Goal: Task Accomplishment & Management: Manage account settings

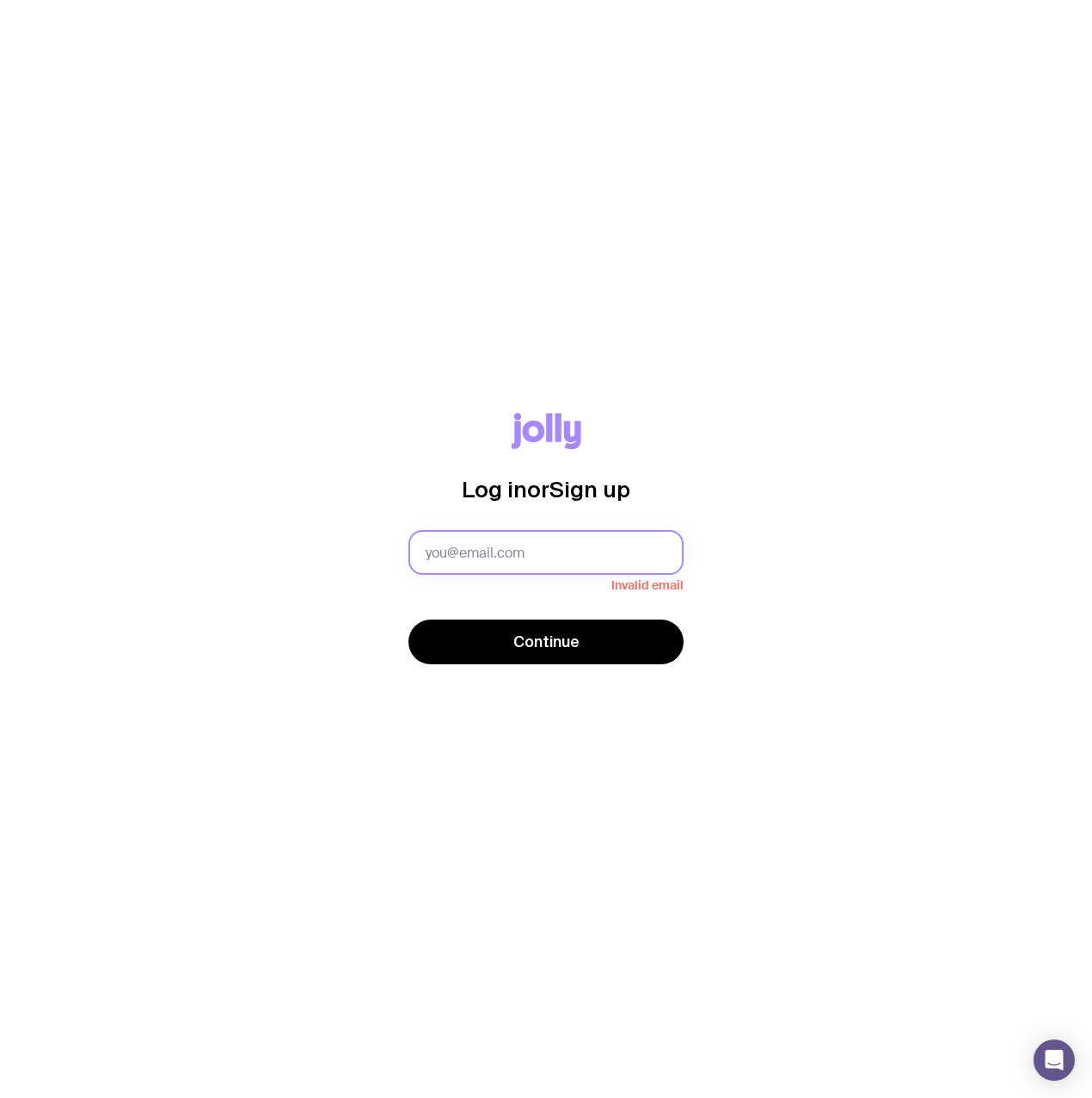
click at [473, 534] on input "text" at bounding box center [546, 552] width 276 height 45
click at [330, 551] on div "Log in or Sign up Invalid email Continue" at bounding box center [546, 549] width 1010 height 272
click at [576, 557] on input "text" at bounding box center [546, 552] width 276 height 45
paste input "[EMAIL_ADDRESS][DOMAIN_NAME]."
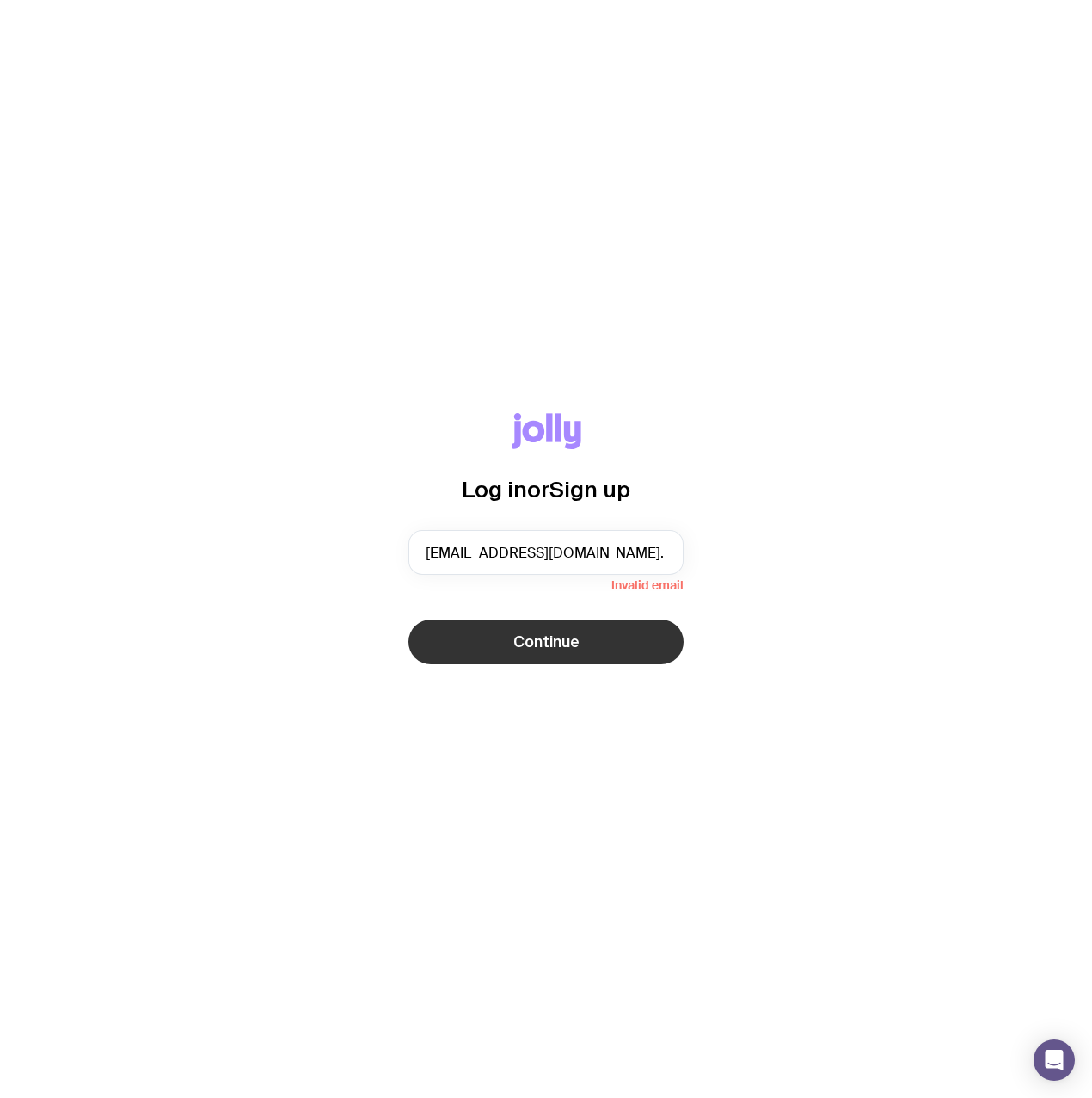
click at [541, 656] on button "Continue" at bounding box center [546, 641] width 276 height 45
click at [550, 640] on span "Continue" at bounding box center [546, 641] width 67 height 21
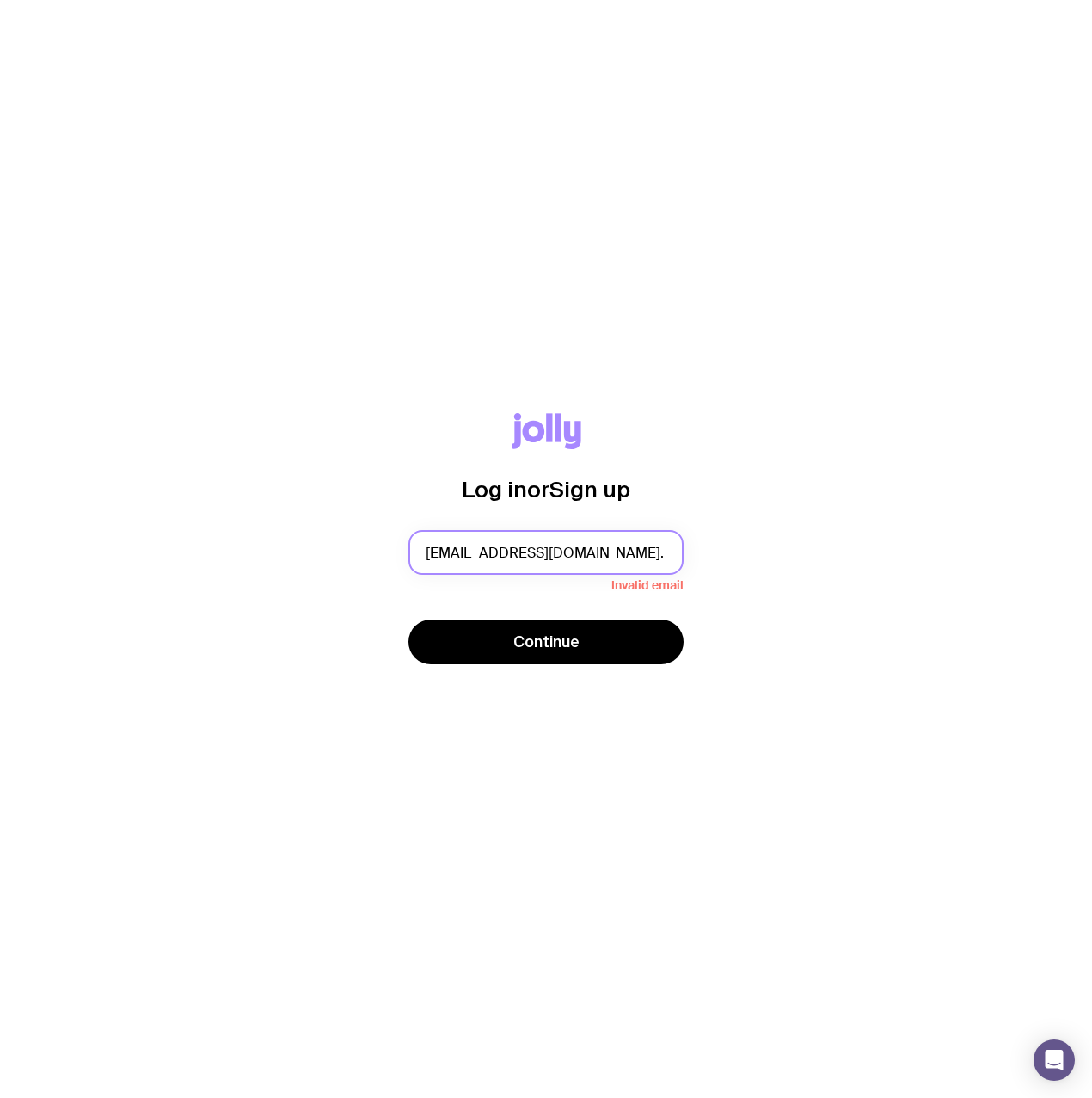
click at [650, 545] on input "[EMAIL_ADDRESS][DOMAIN_NAME]." at bounding box center [546, 552] width 276 height 45
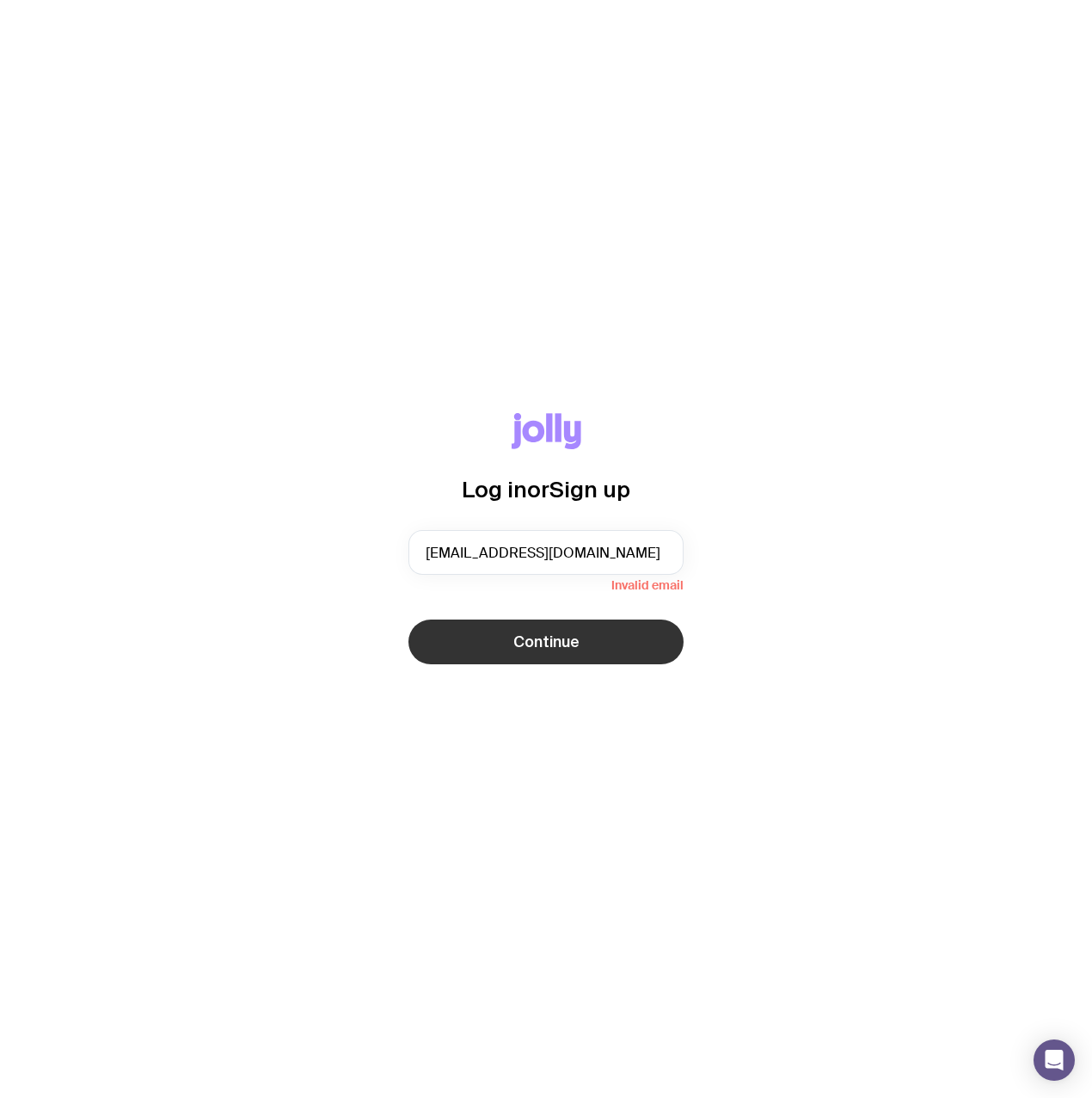
click at [556, 649] on span "Continue" at bounding box center [546, 641] width 67 height 21
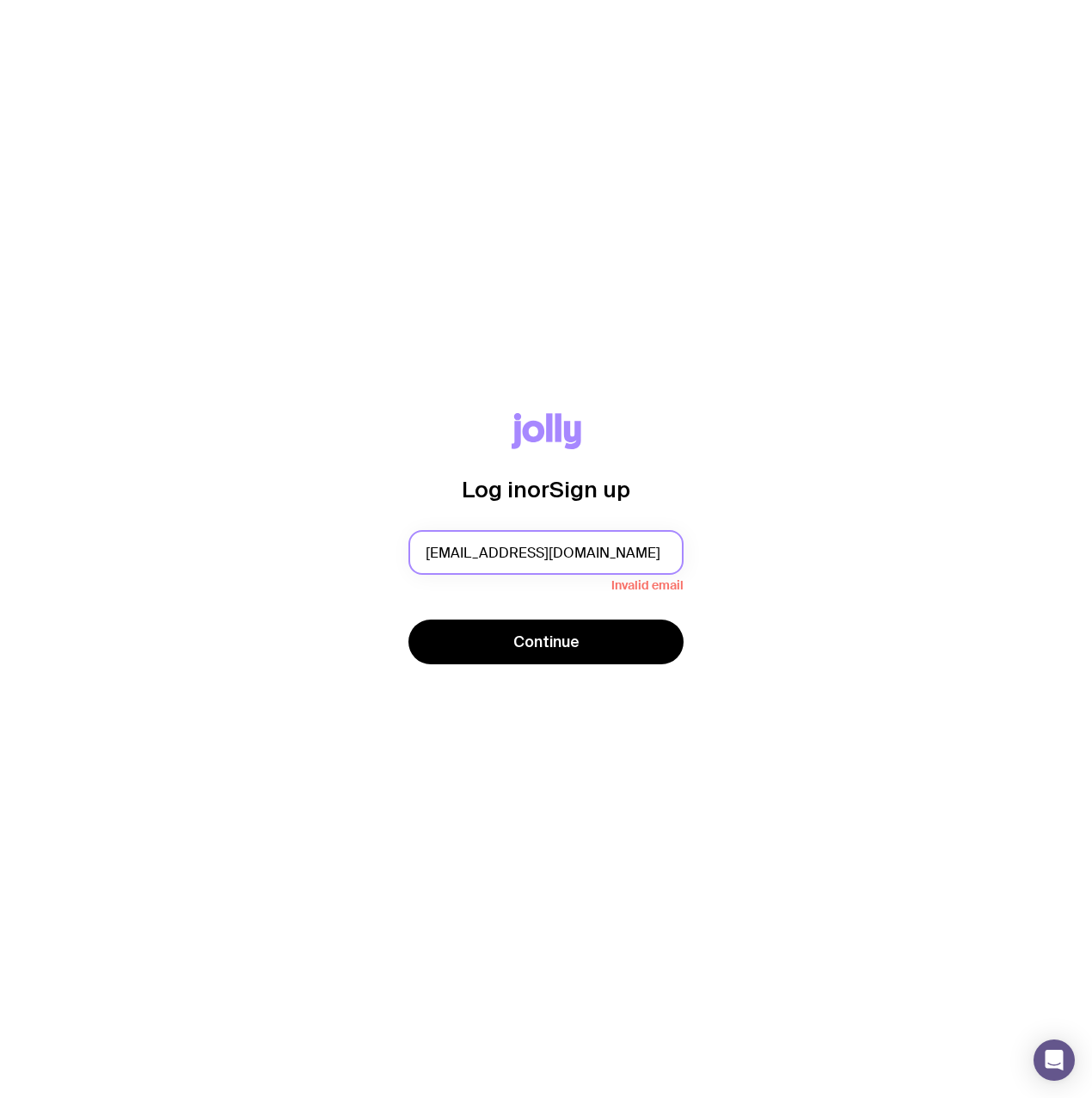
click at [657, 555] on input "[EMAIL_ADDRESS][DOMAIN_NAME]" at bounding box center [546, 552] width 276 height 45
drag, startPoint x: 657, startPoint y: 555, endPoint x: 377, endPoint y: 565, distance: 280.2
click at [377, 565] on div "Log in or Sign up [EMAIL_ADDRESS][DOMAIN_NAME] Invalid email Continue" at bounding box center [546, 549] width 1010 height 272
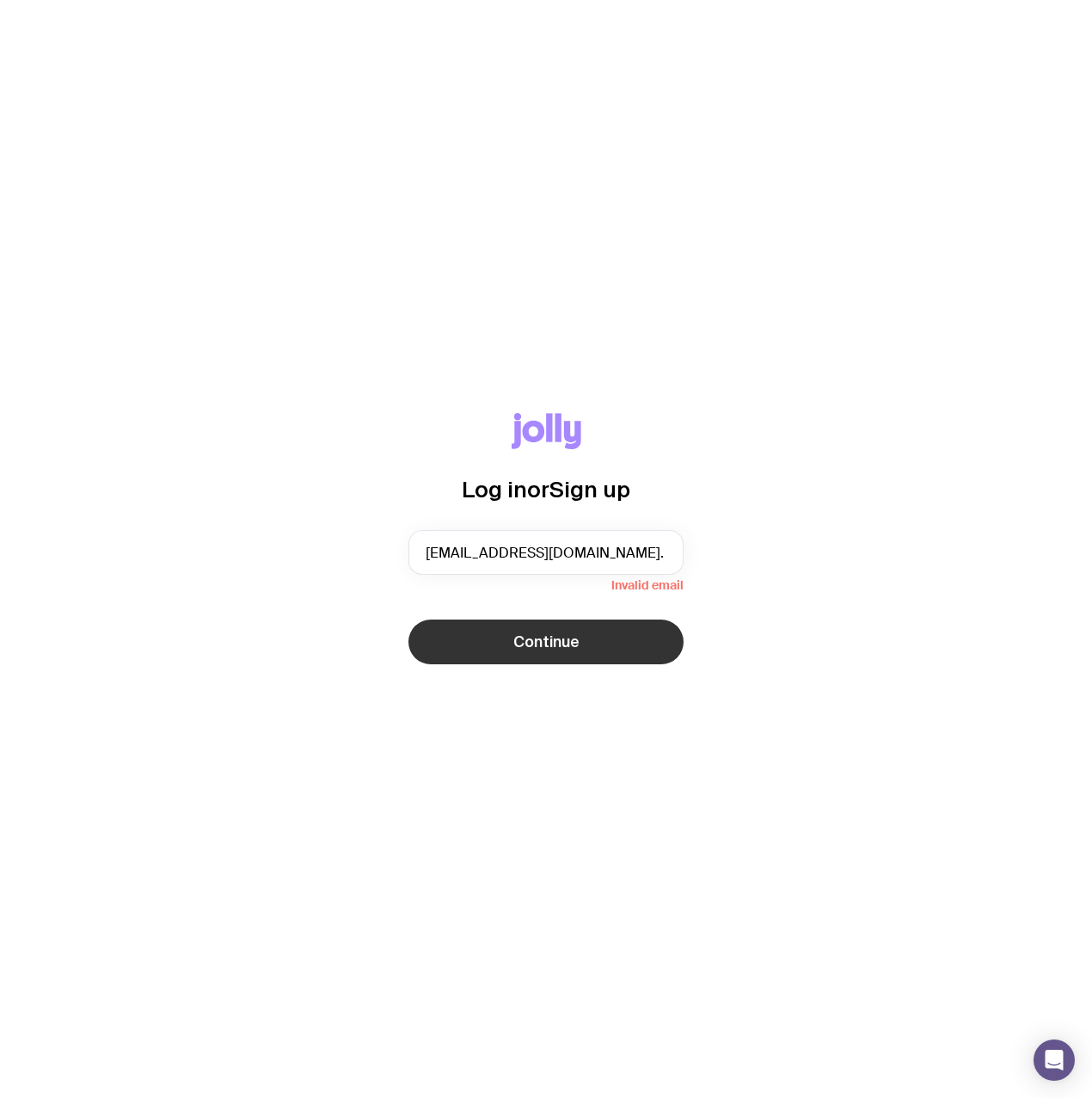
click at [619, 644] on button "Continue" at bounding box center [546, 641] width 276 height 45
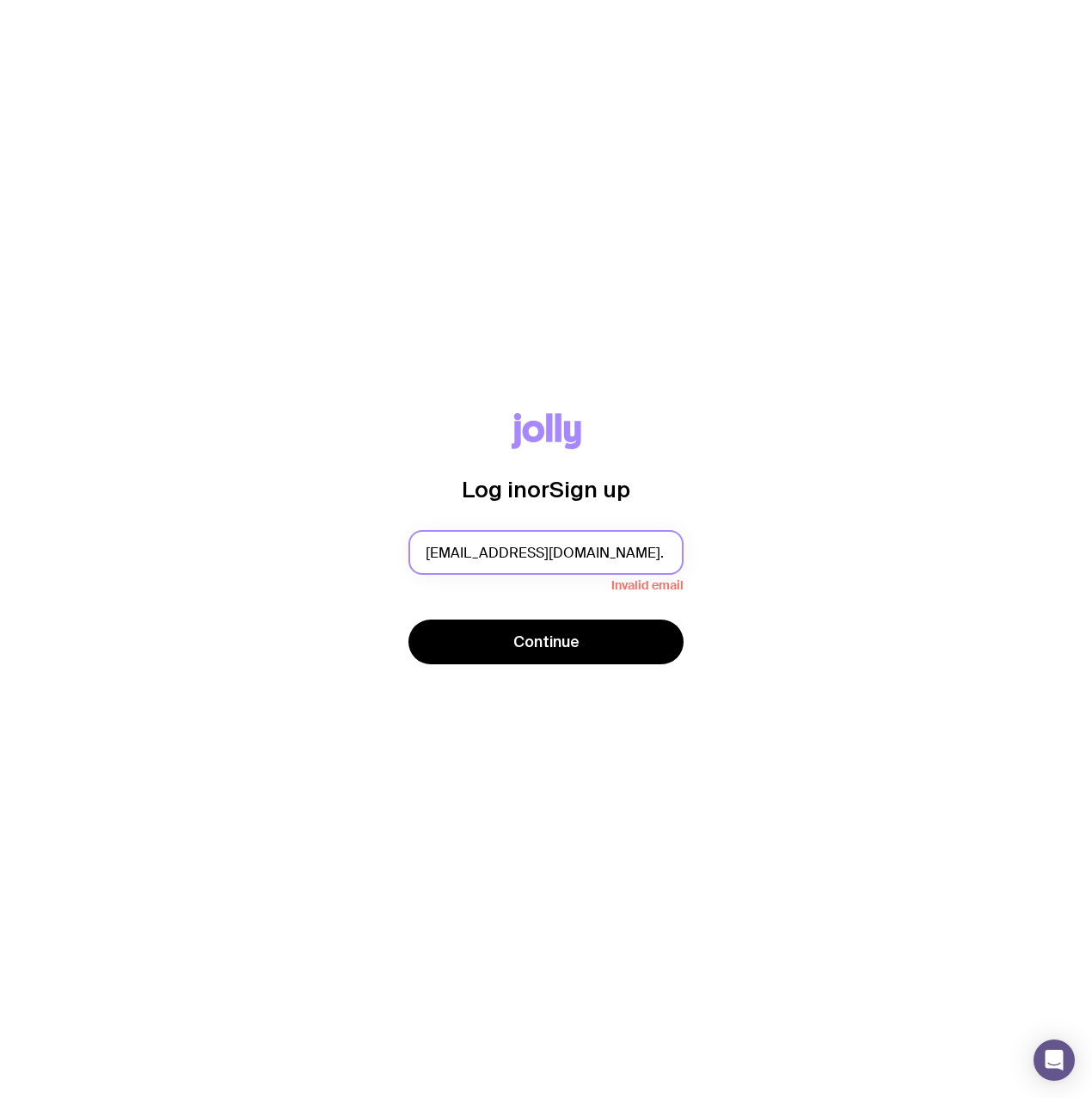
click at [657, 558] on input "[EMAIL_ADDRESS][DOMAIN_NAME]." at bounding box center [546, 552] width 276 height 45
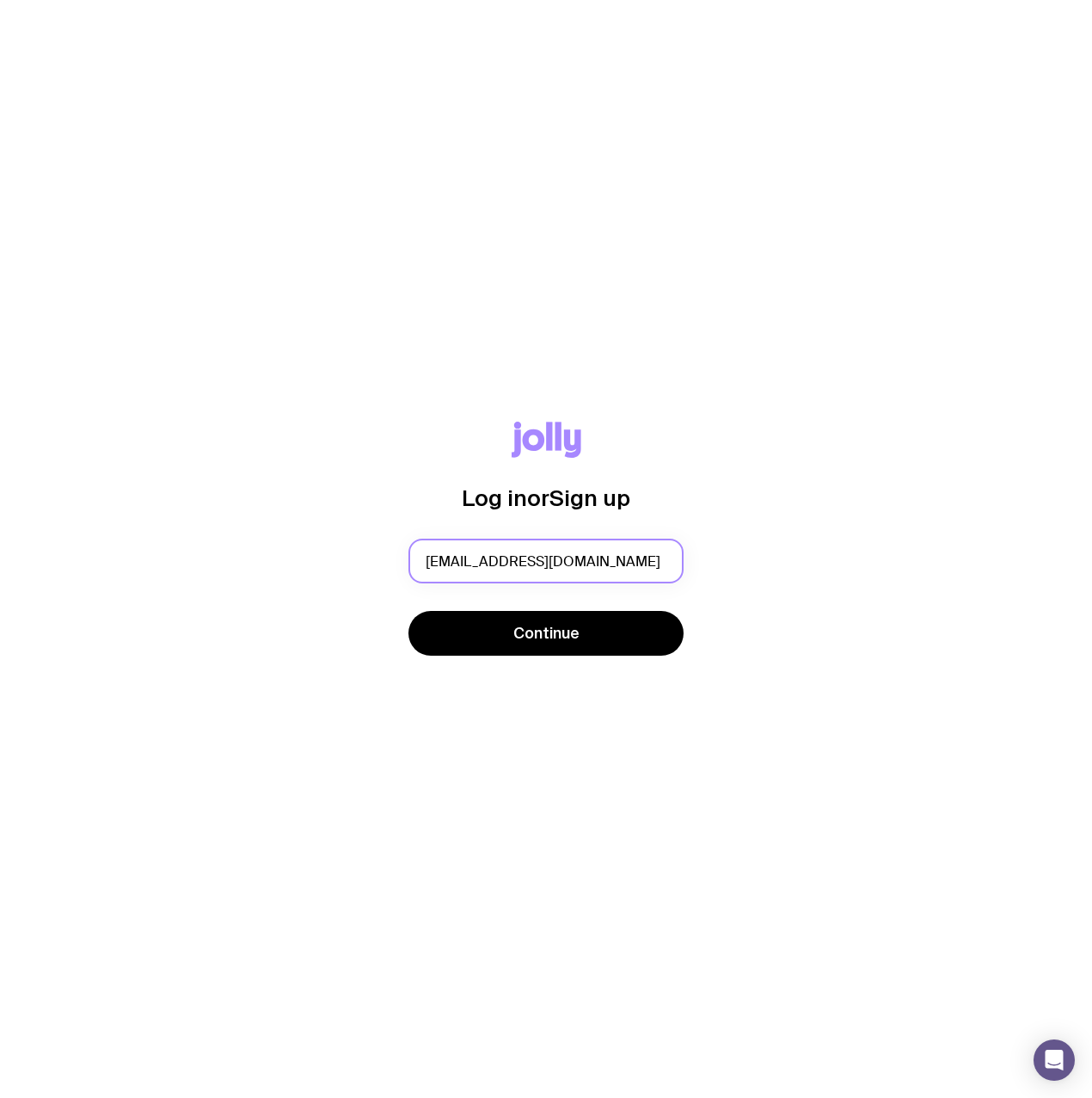
drag, startPoint x: 657, startPoint y: 558, endPoint x: 337, endPoint y: 581, distance: 320.8
click at [337, 581] on div "Log in or Sign up [EMAIL_ADDRESS][DOMAIN_NAME] Continue" at bounding box center [546, 549] width 1010 height 255
type input "[EMAIL_ADDRESS][DOMAIN_NAME]"
click at [265, 625] on div "Log in or Sign up [EMAIL_ADDRESS][DOMAIN_NAME] Continue" at bounding box center [546, 549] width 1010 height 255
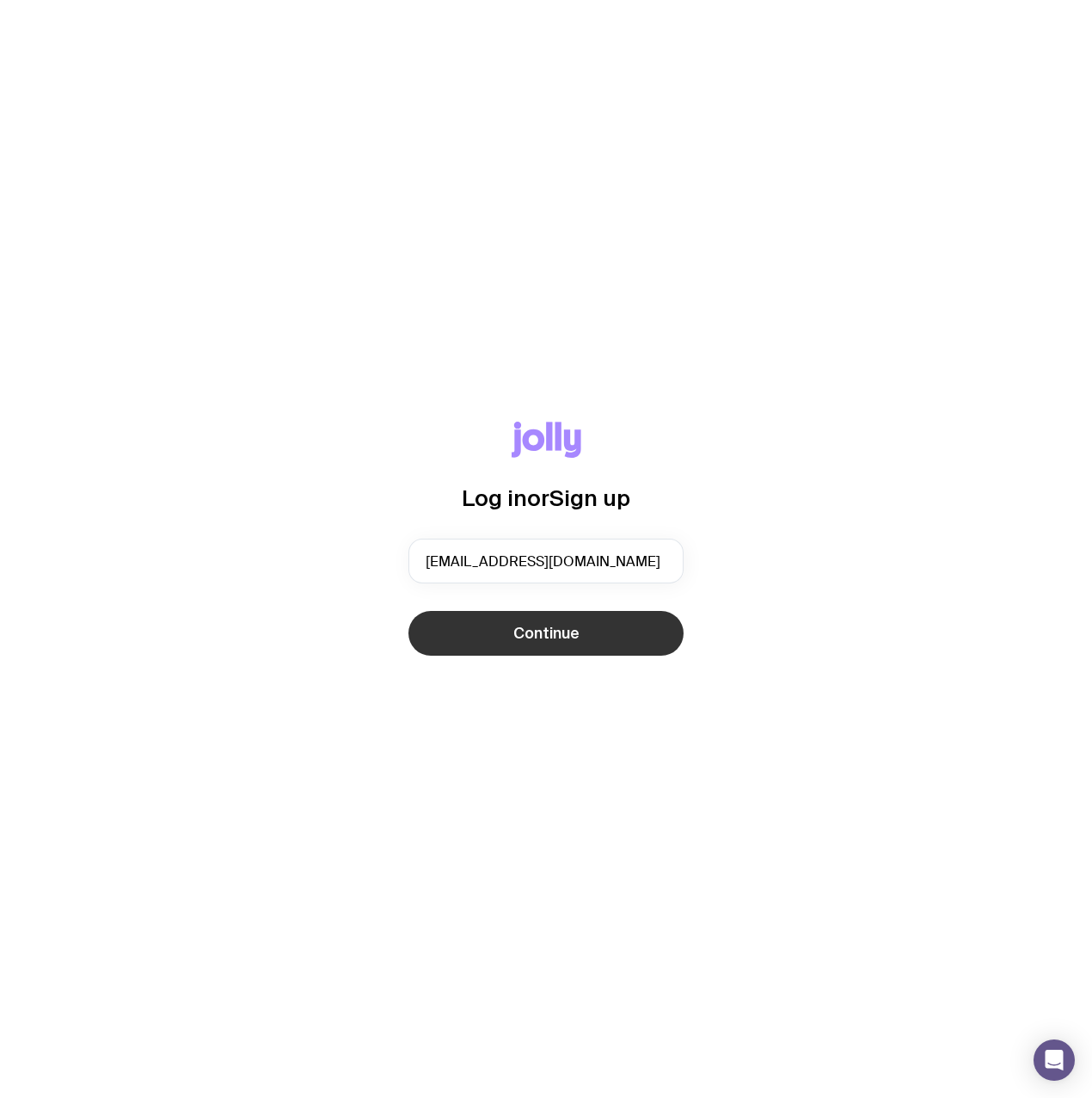
click at [442, 629] on button "Continue" at bounding box center [546, 633] width 276 height 45
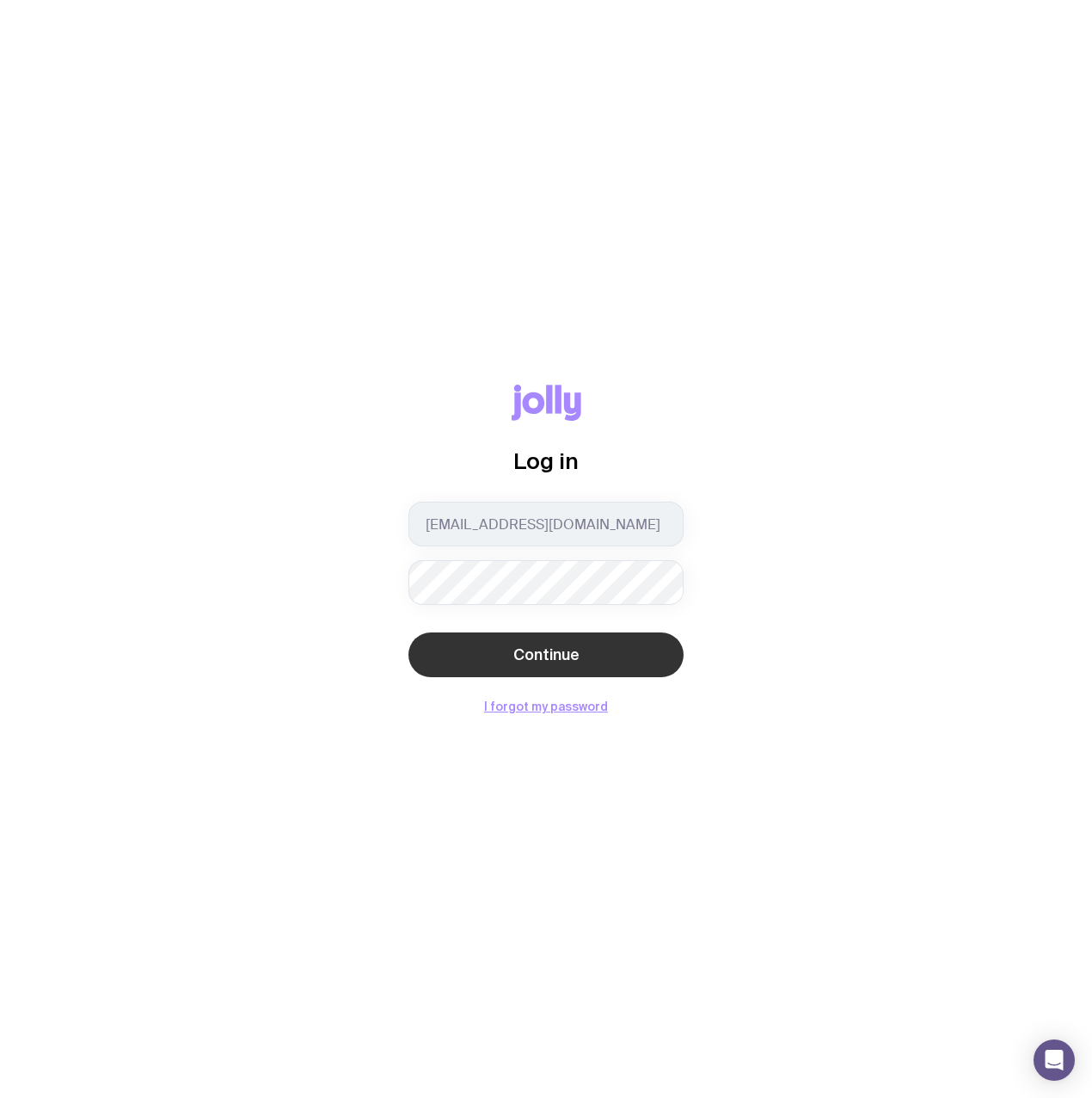
click at [519, 658] on span "Continue" at bounding box center [546, 654] width 67 height 21
